Goal: Information Seeking & Learning: Learn about a topic

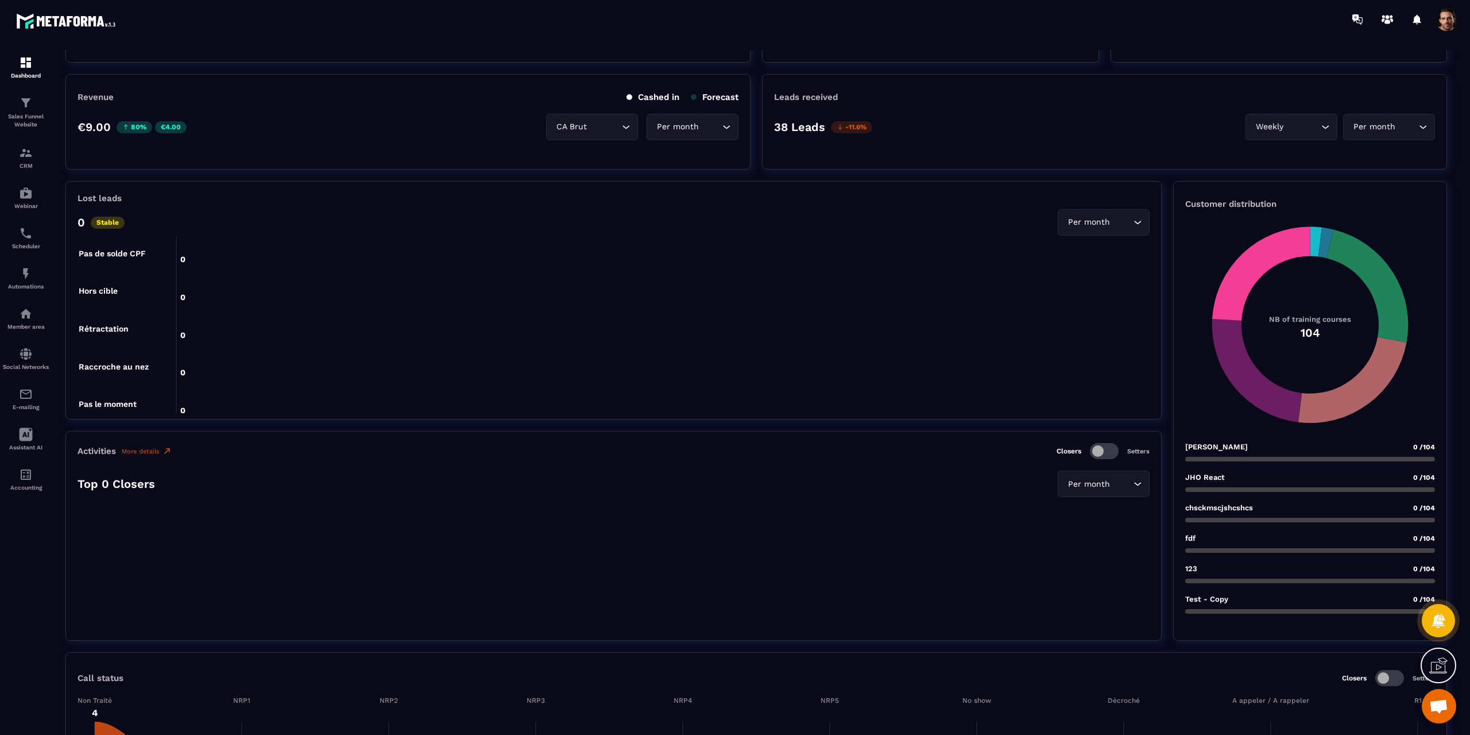
scroll to position [115, 0]
click at [1223, 206] on p "Customer distribution" at bounding box center [1310, 204] width 250 height 10
copy div "Customer distribution NB of training courses 104"
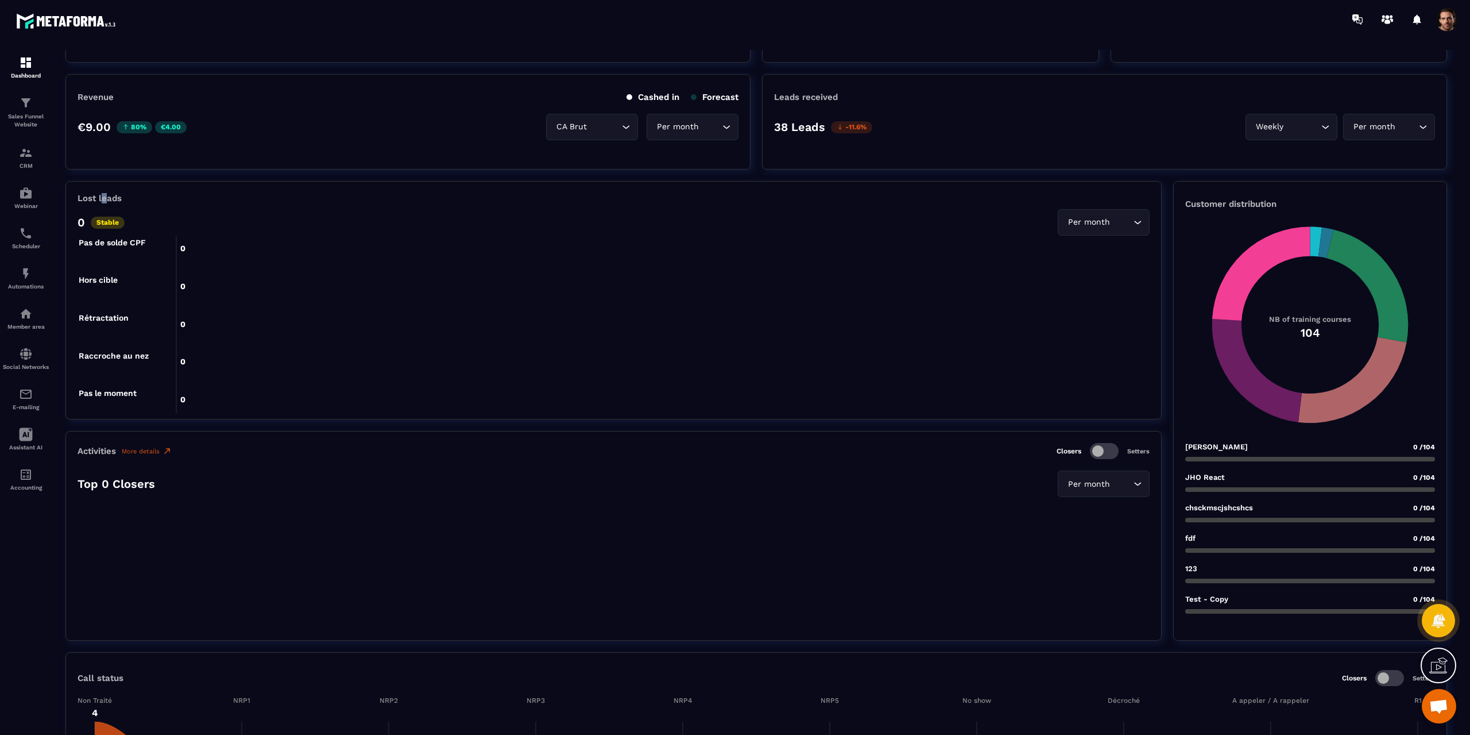
click at [104, 189] on div "Lost leads 0 Stable Per month Loading... 0 0 0 0 0 0 0 0 0 0 0 0 0 0 0 0 0 Non …" at bounding box center [613, 300] width 1096 height 238
click at [96, 177] on div at bounding box center [96, 177] width 0 height 0
click at [104, 189] on div "Lost leads 0 Stable Per month Loading... 0 0 0 0 0 0 0 0 0 0 0 0 0 0 0 0 0 Non …" at bounding box center [613, 300] width 1096 height 238
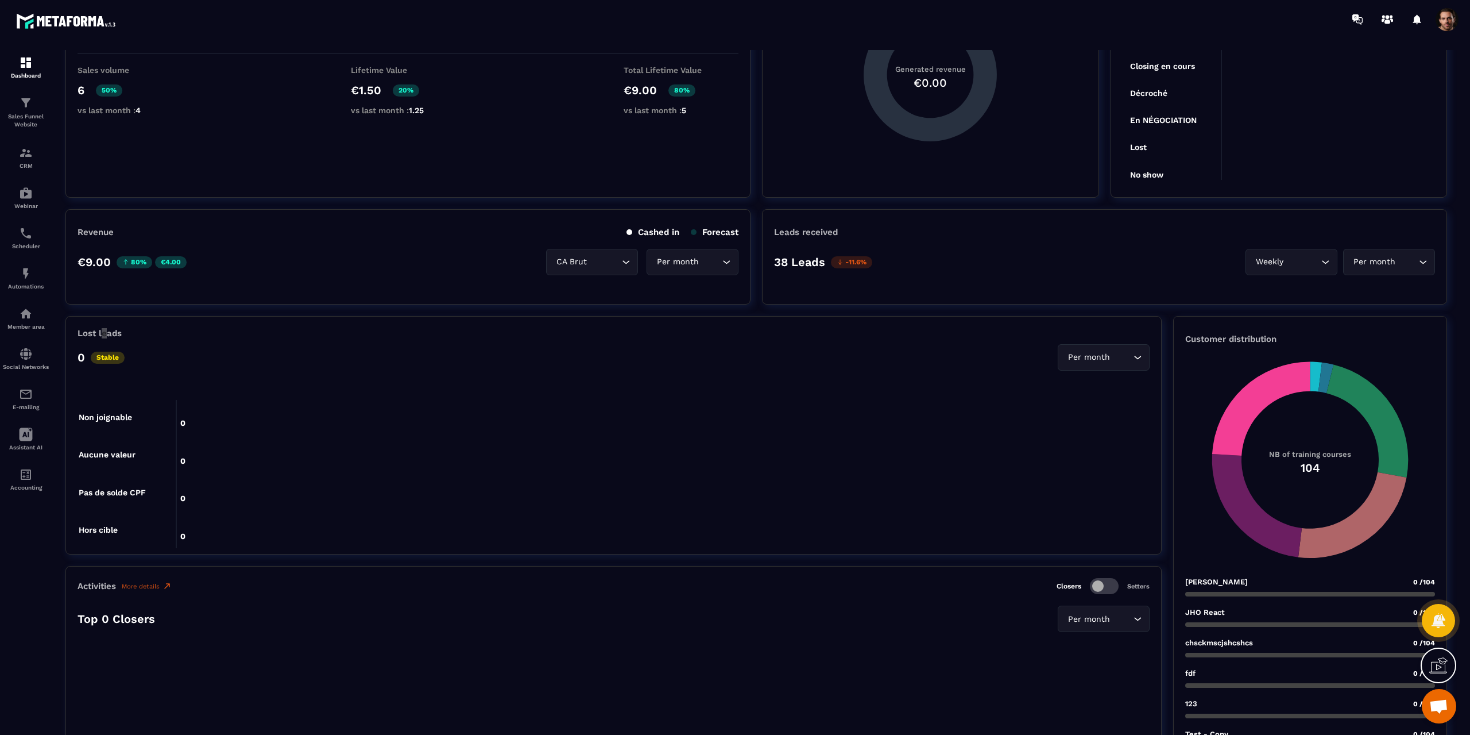
scroll to position [172, 0]
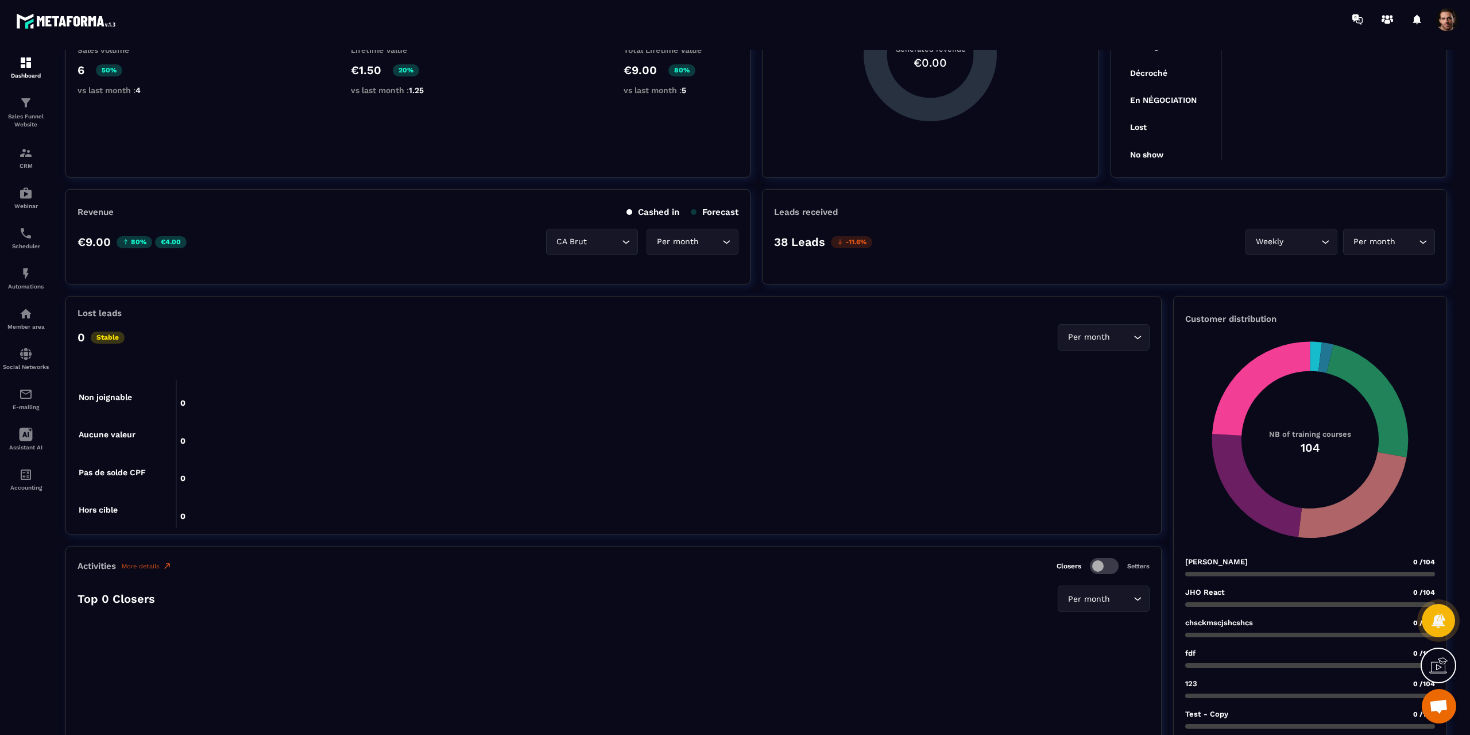
click at [331, 262] on div "Revenue Cashed in Forecast €9.00 80% €4.00 CA Brut Loading... Per month Loading…" at bounding box center [407, 236] width 685 height 95
click at [105, 215] on p "Revenue" at bounding box center [96, 212] width 36 height 10
copy p "Revenue"
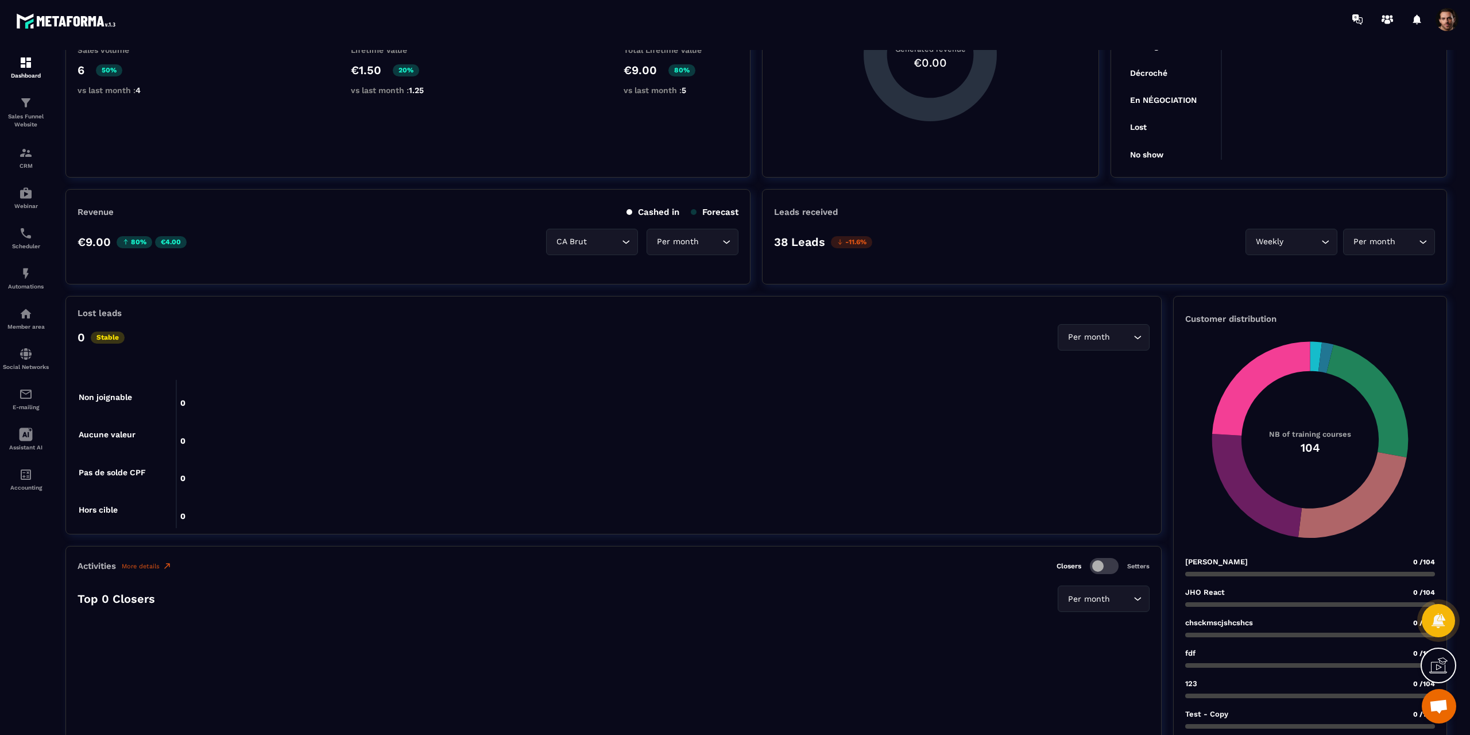
click at [810, 208] on p "Leads received" at bounding box center [806, 212] width 64 height 10
copy p "Leads received"
drag, startPoint x: 160, startPoint y: 240, endPoint x: 183, endPoint y: 238, distance: 22.5
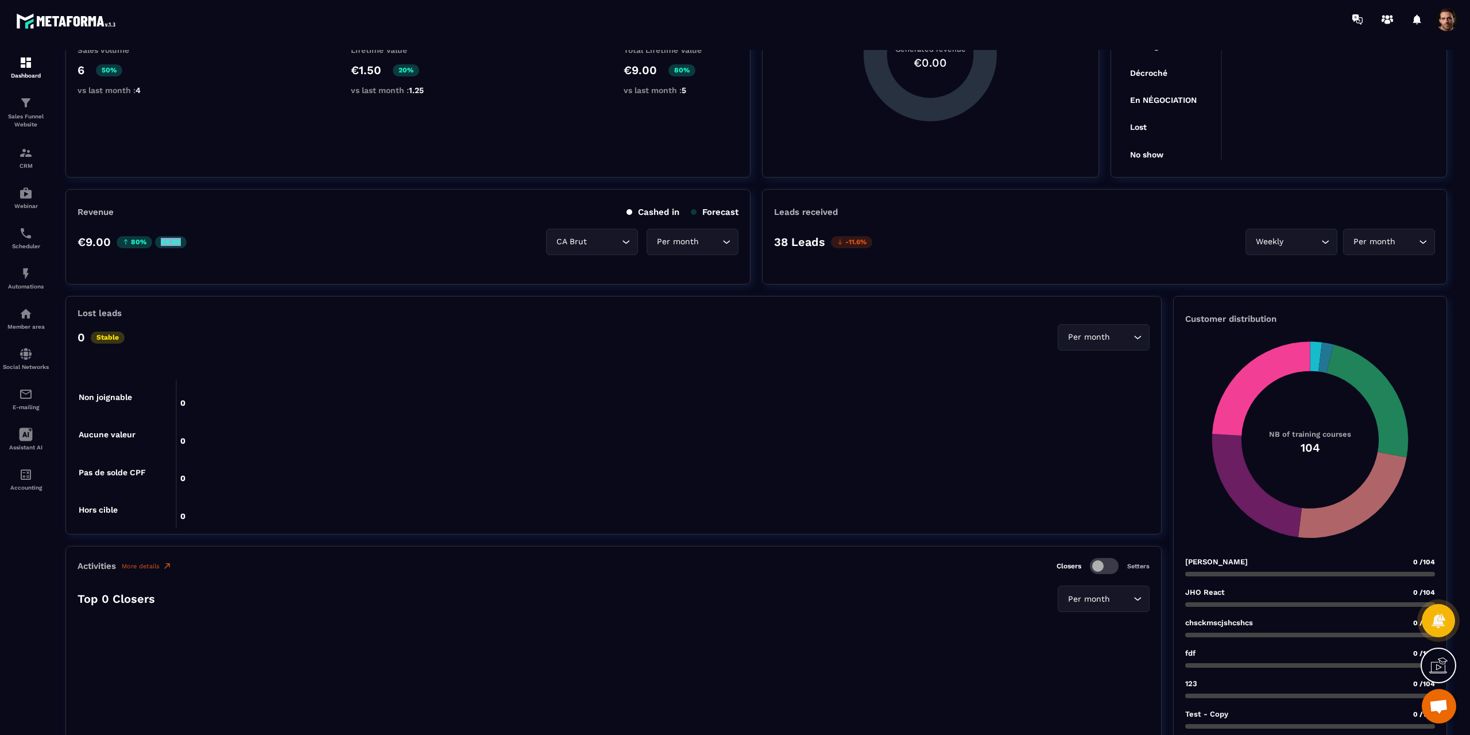
click at [183, 238] on p "€4.00" at bounding box center [171, 242] width 32 height 12
copy p "€4.00"
